Goal: Task Accomplishment & Management: Manage account settings

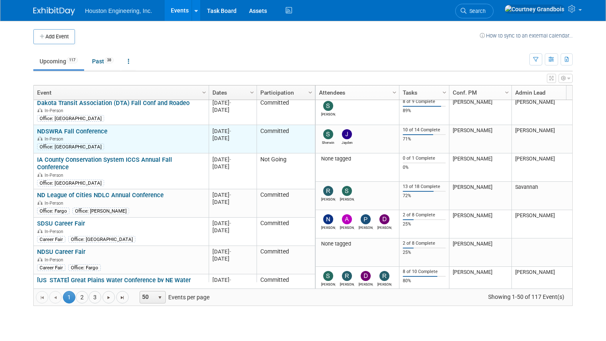
click at [81, 130] on link "NDSWRA Fall Conference" at bounding box center [72, 130] width 70 height 7
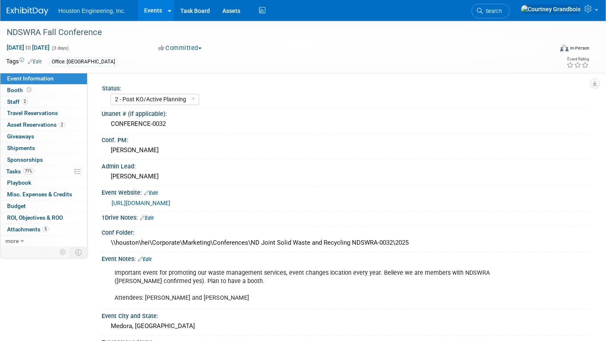
select select "2 - Post KO/Active Planning"
select select "No"
select select "Mun. Infrastructure"
click at [15, 87] on span "Booth" at bounding box center [20, 90] width 26 height 7
select select "Yes"
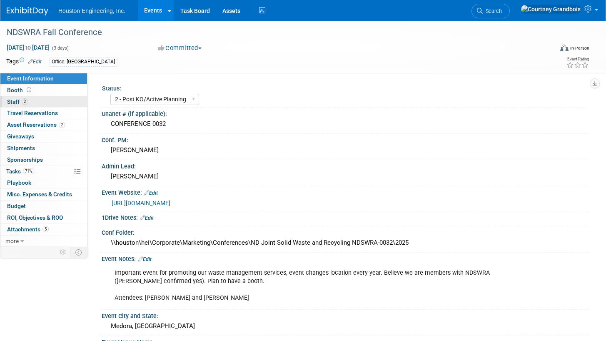
select select "Bismarck"
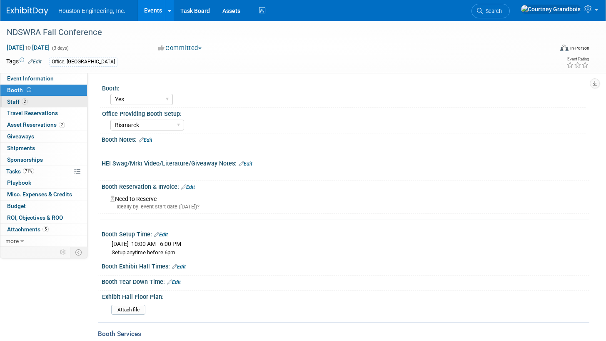
click at [11, 102] on span "Staff 2" at bounding box center [17, 101] width 21 height 7
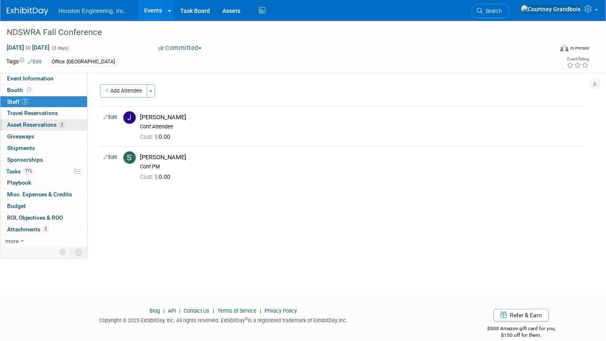
click at [22, 120] on link "2 Asset Reservations 2" at bounding box center [43, 124] width 87 height 11
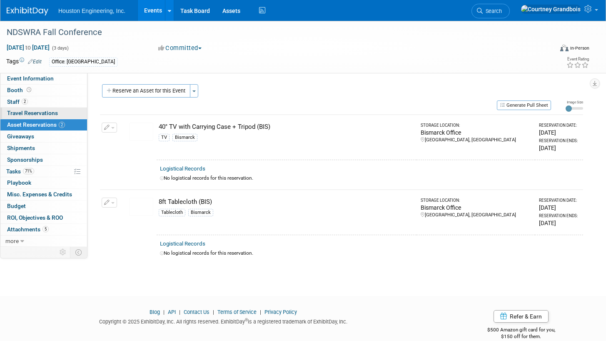
click at [25, 110] on span "Travel Reservations 0" at bounding box center [32, 113] width 51 height 7
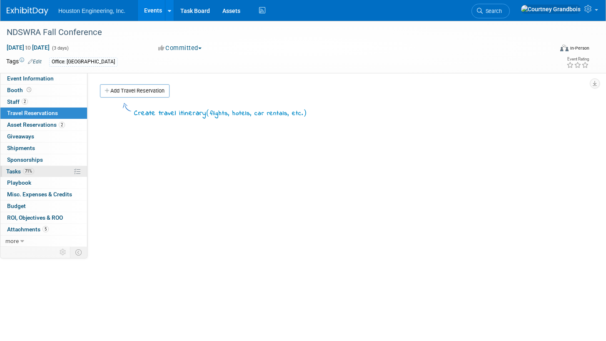
click at [13, 175] on link "71% Tasks 71%" at bounding box center [43, 171] width 87 height 11
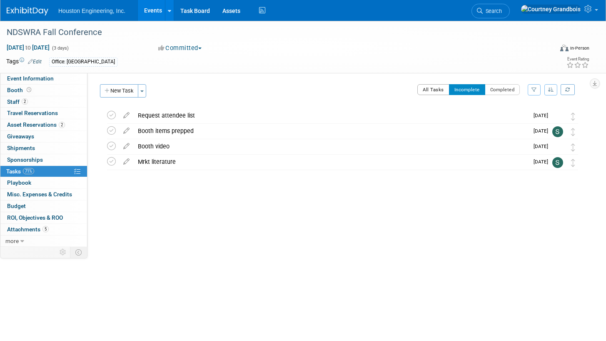
click at [431, 89] on button "All Tasks" at bounding box center [433, 89] width 32 height 11
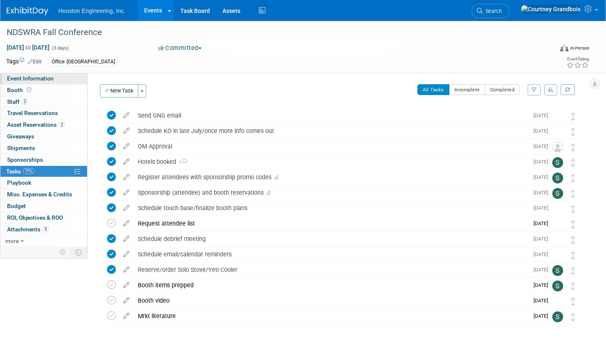
click at [17, 82] on link "Event Information" at bounding box center [43, 78] width 87 height 11
select select "2 - Post KO/Active Planning"
select select "No"
select select "Mun. Infrastructure"
